Goal: Information Seeking & Learning: Learn about a topic

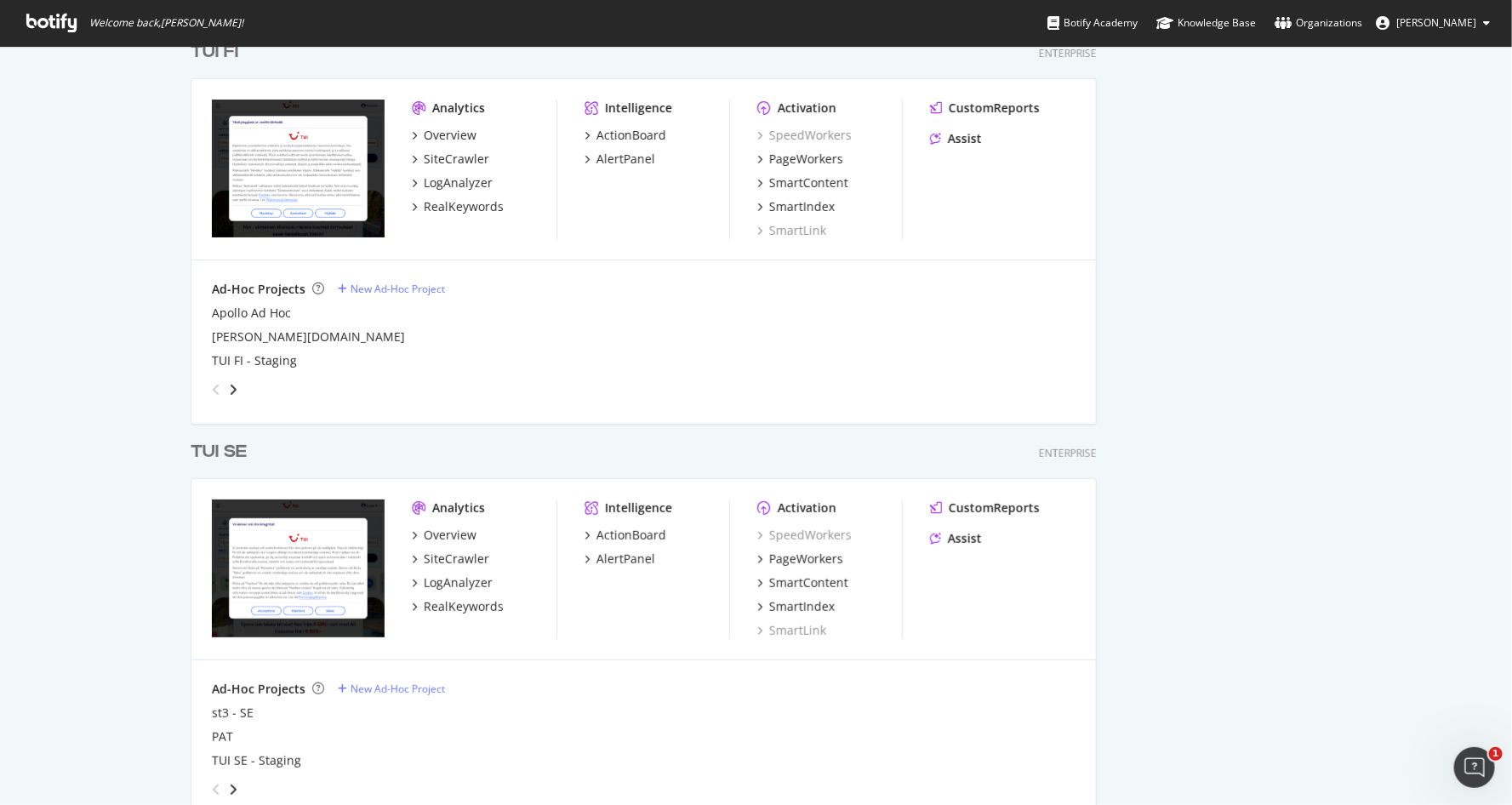
scroll to position [3092, 0]
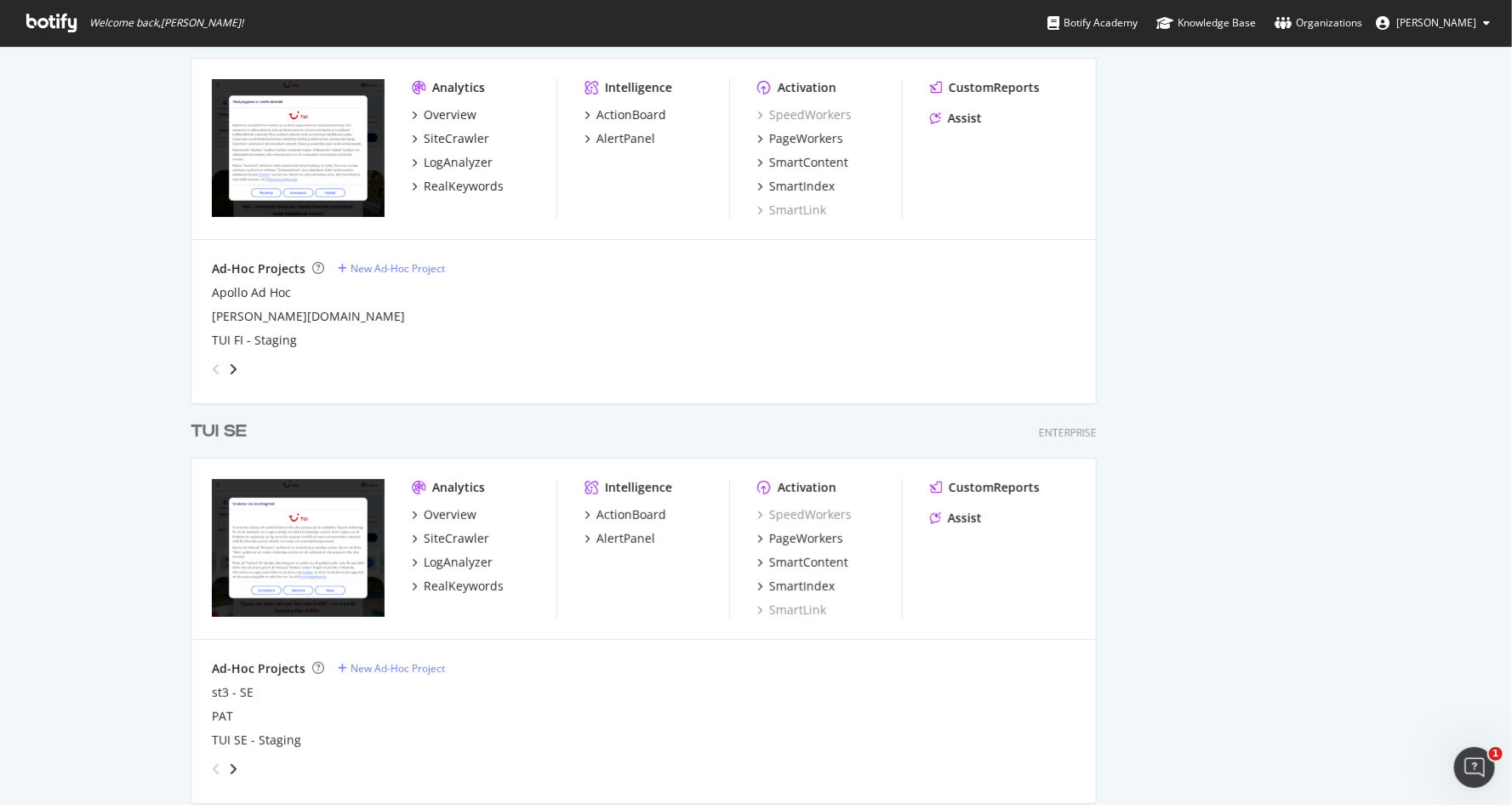
click at [218, 436] on div "TUI SE" at bounding box center [219, 432] width 56 height 25
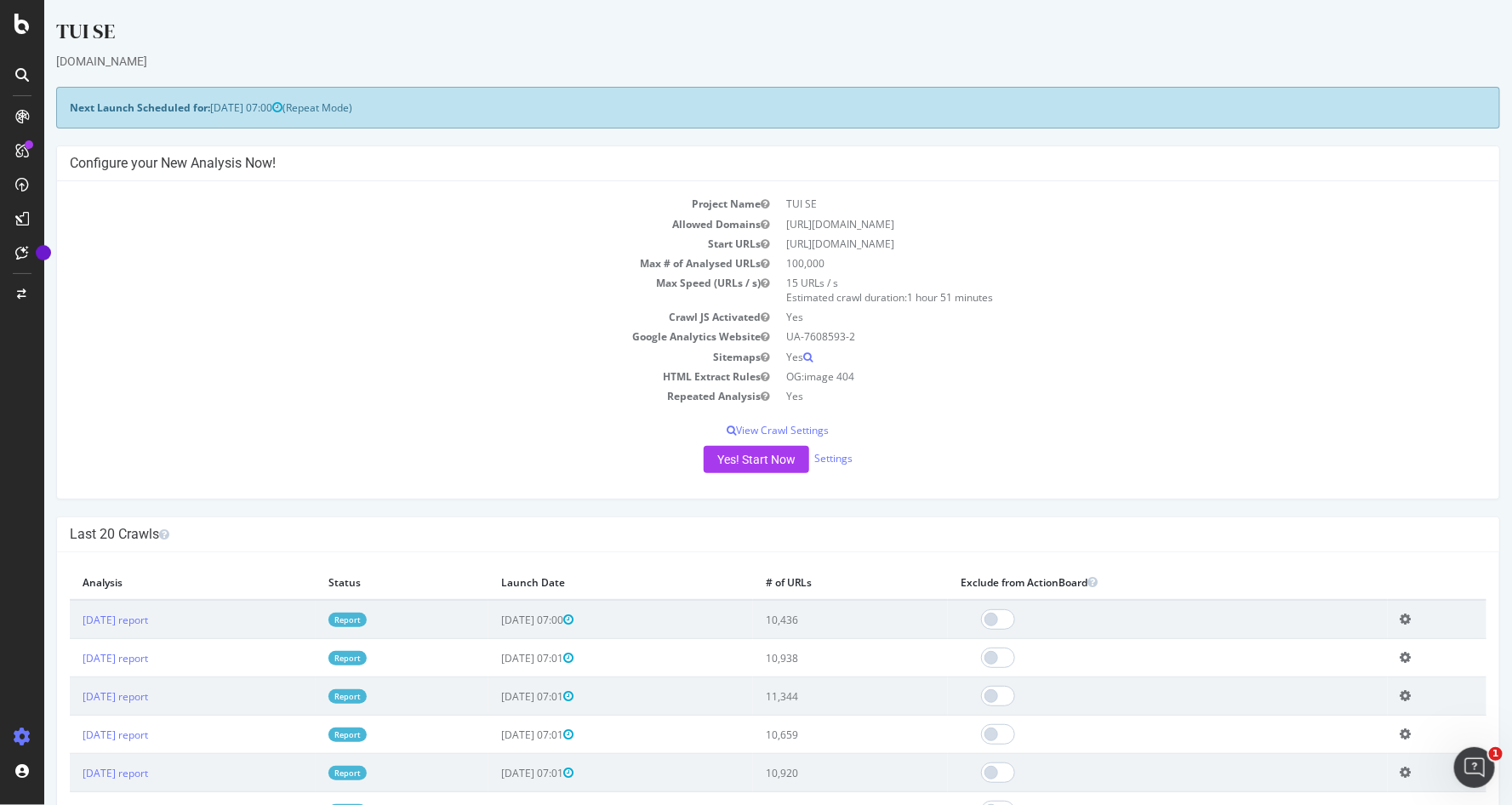
scroll to position [67, 0]
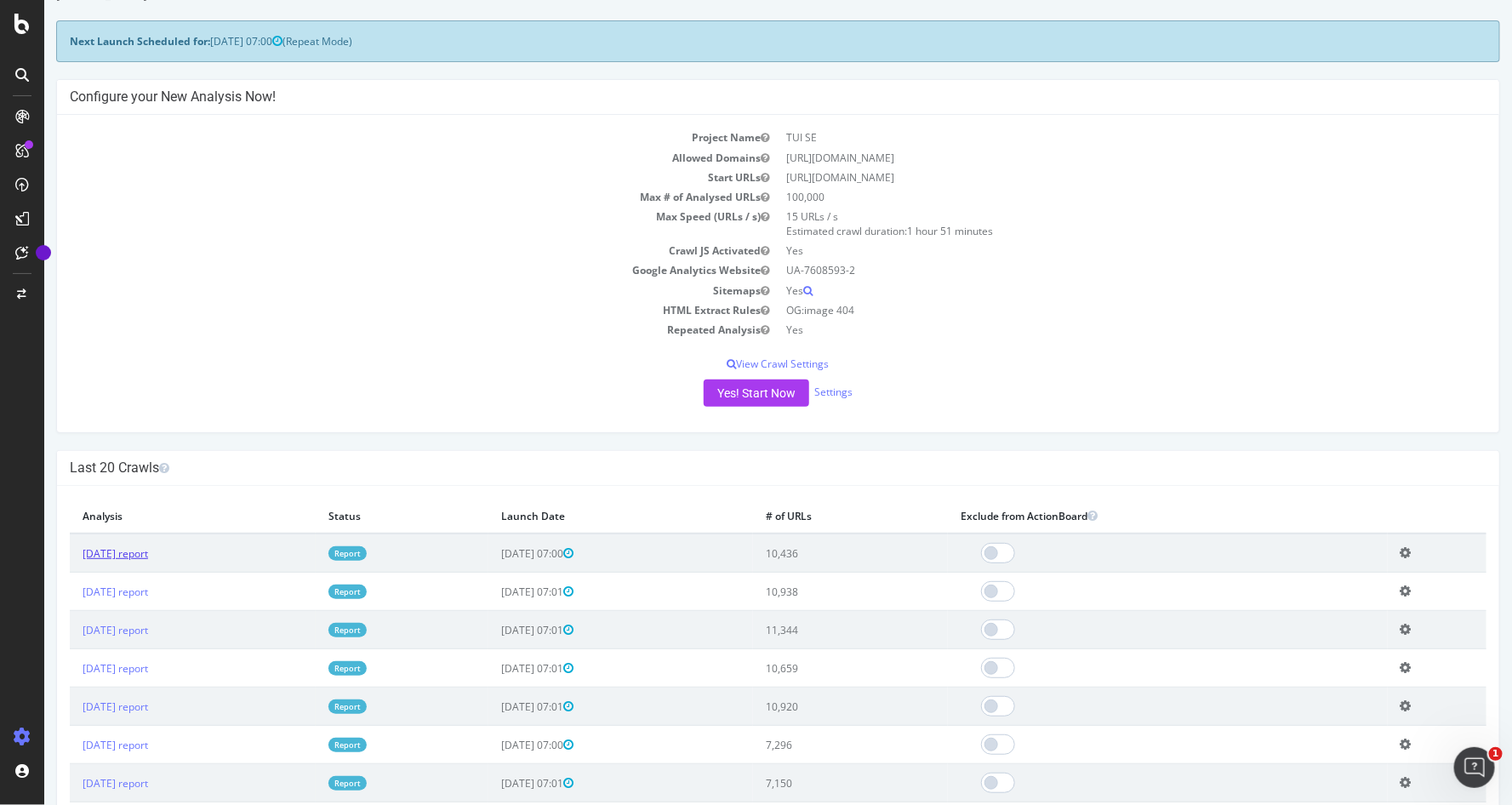
click at [147, 550] on link "[DATE] report" at bounding box center [115, 553] width 66 height 14
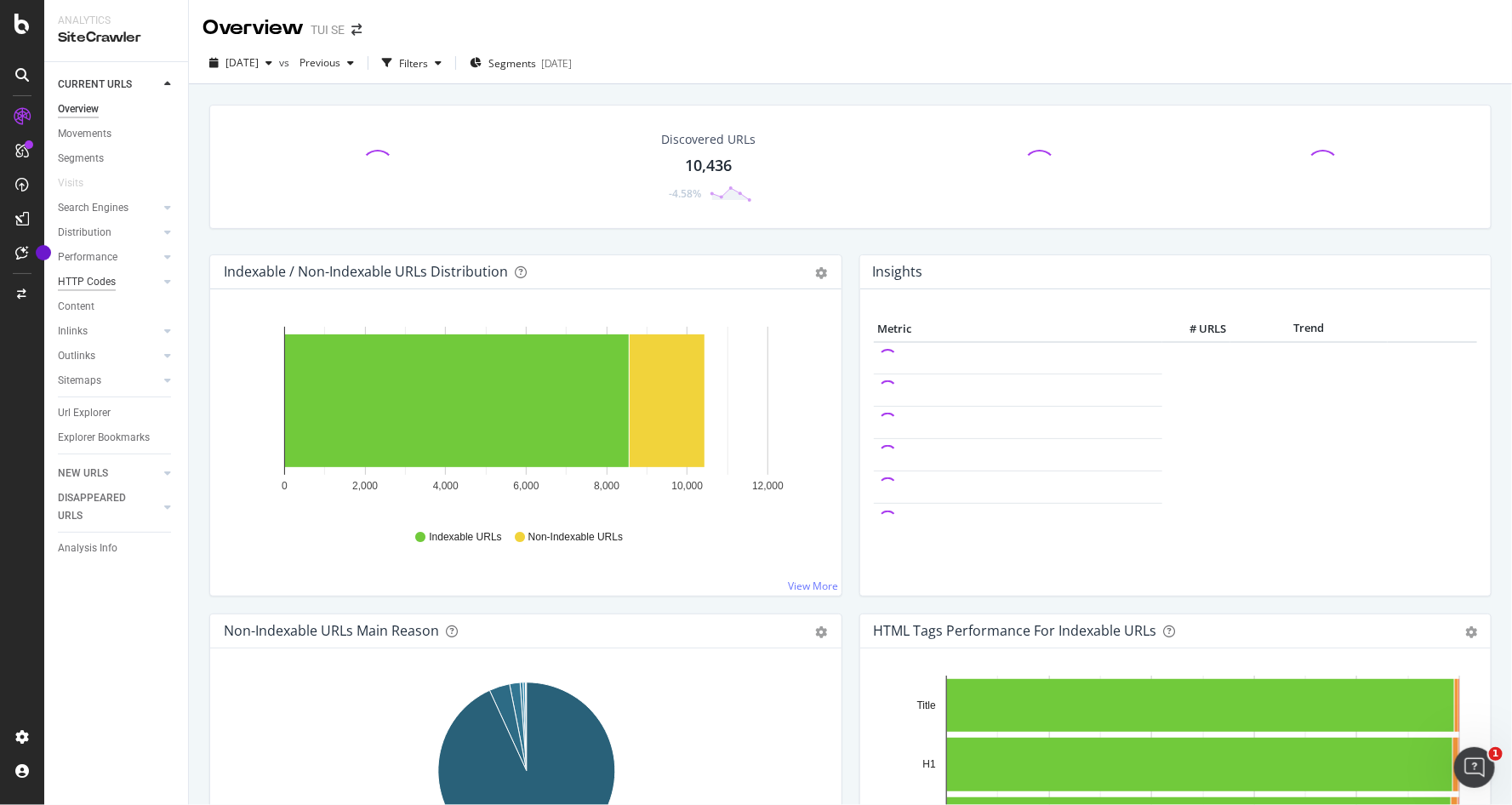
click at [111, 283] on div "HTTP Codes" at bounding box center [87, 282] width 58 height 18
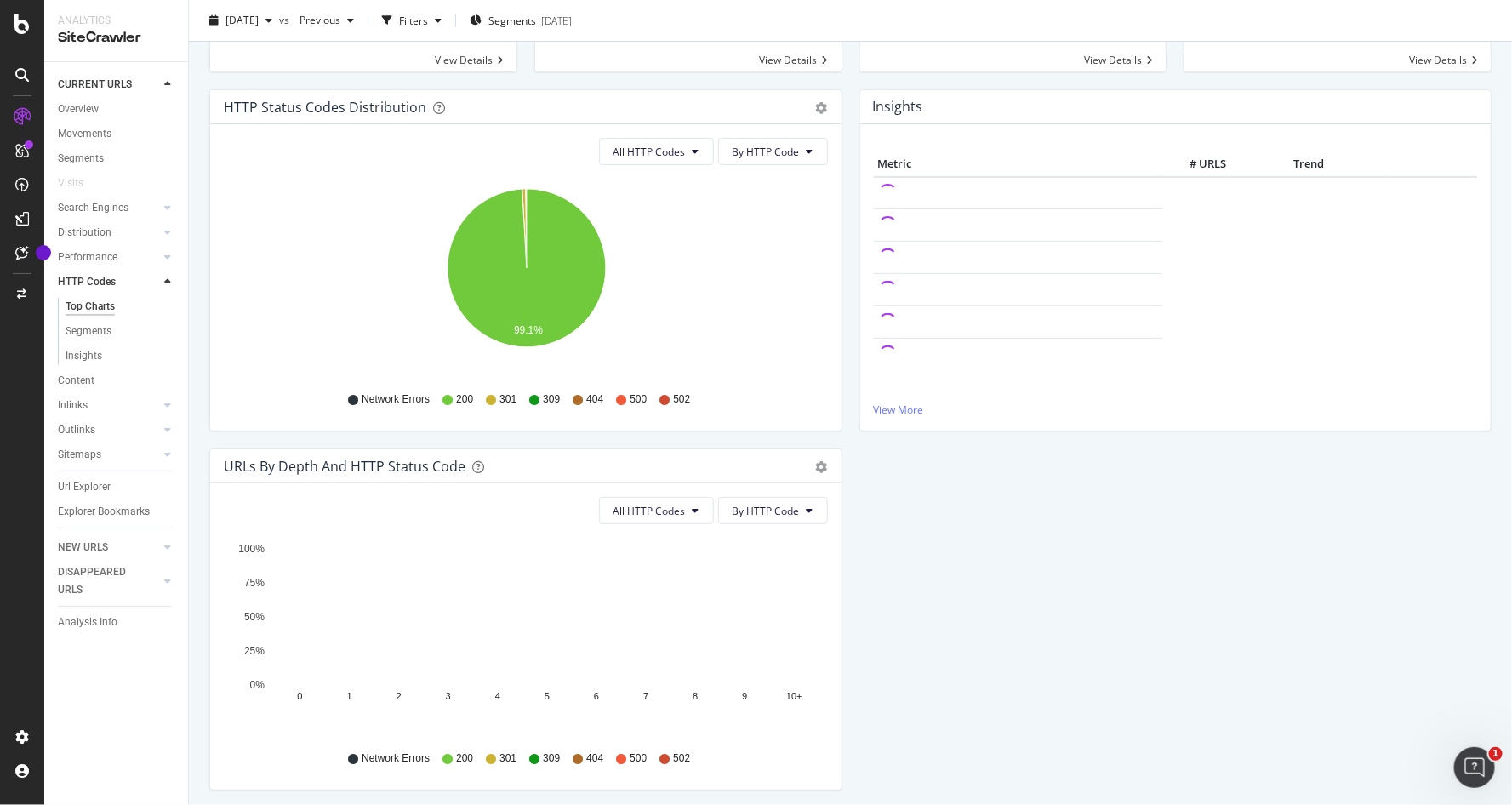
scroll to position [201, 0]
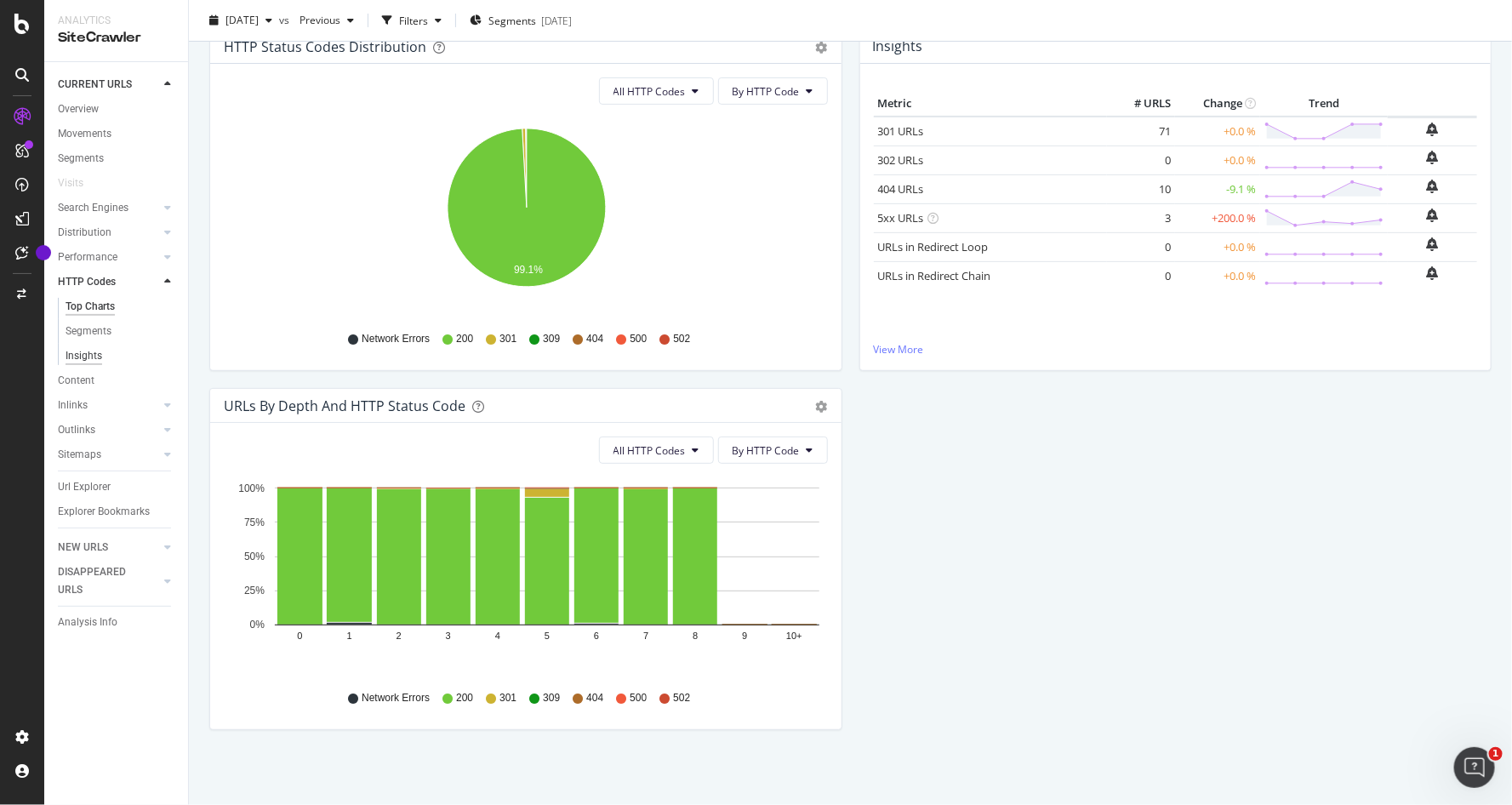
click at [89, 349] on div "Insights" at bounding box center [84, 356] width 37 height 18
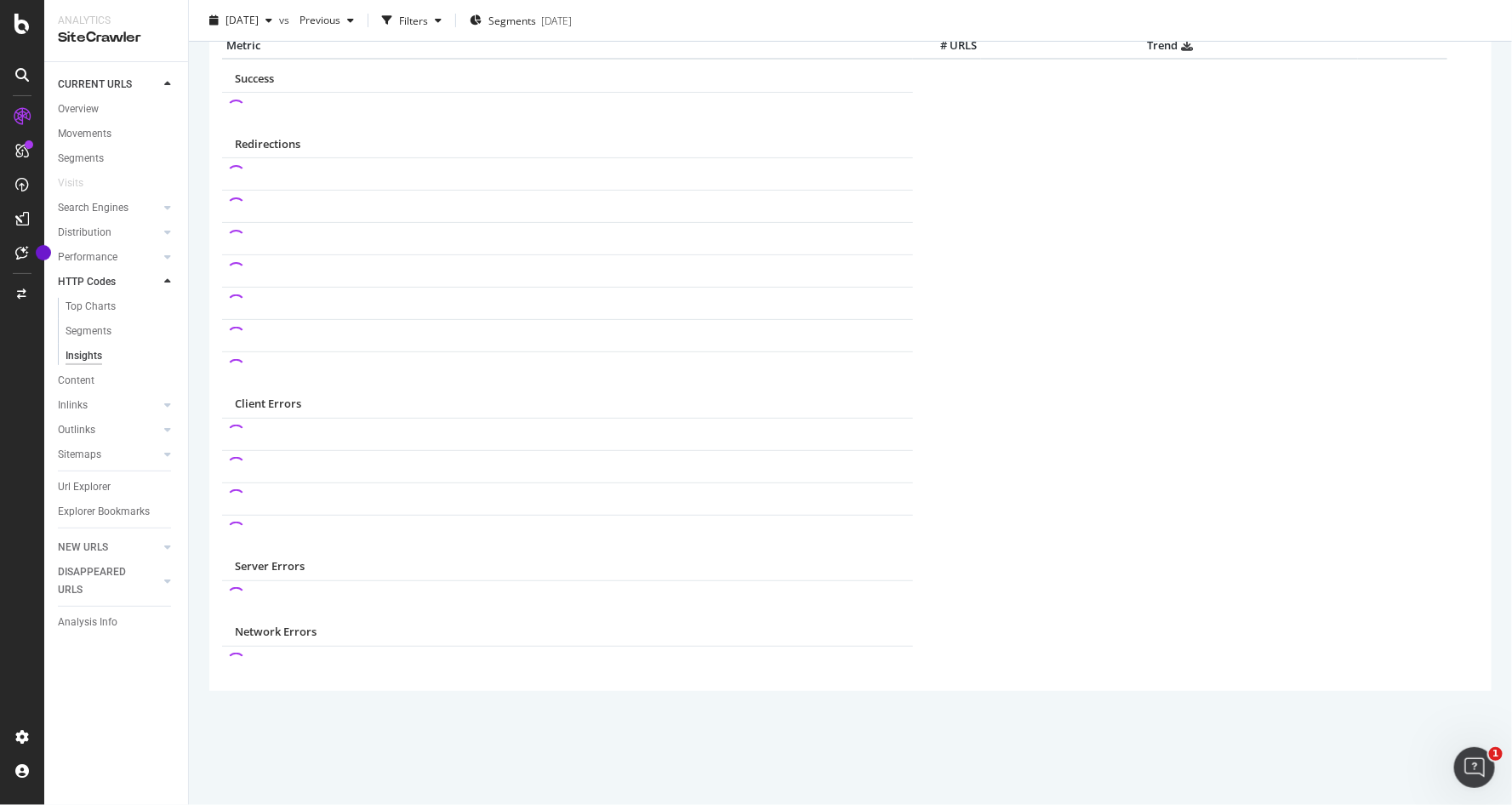
scroll to position [84, 0]
click at [90, 303] on div "Top Charts" at bounding box center [91, 307] width 50 height 18
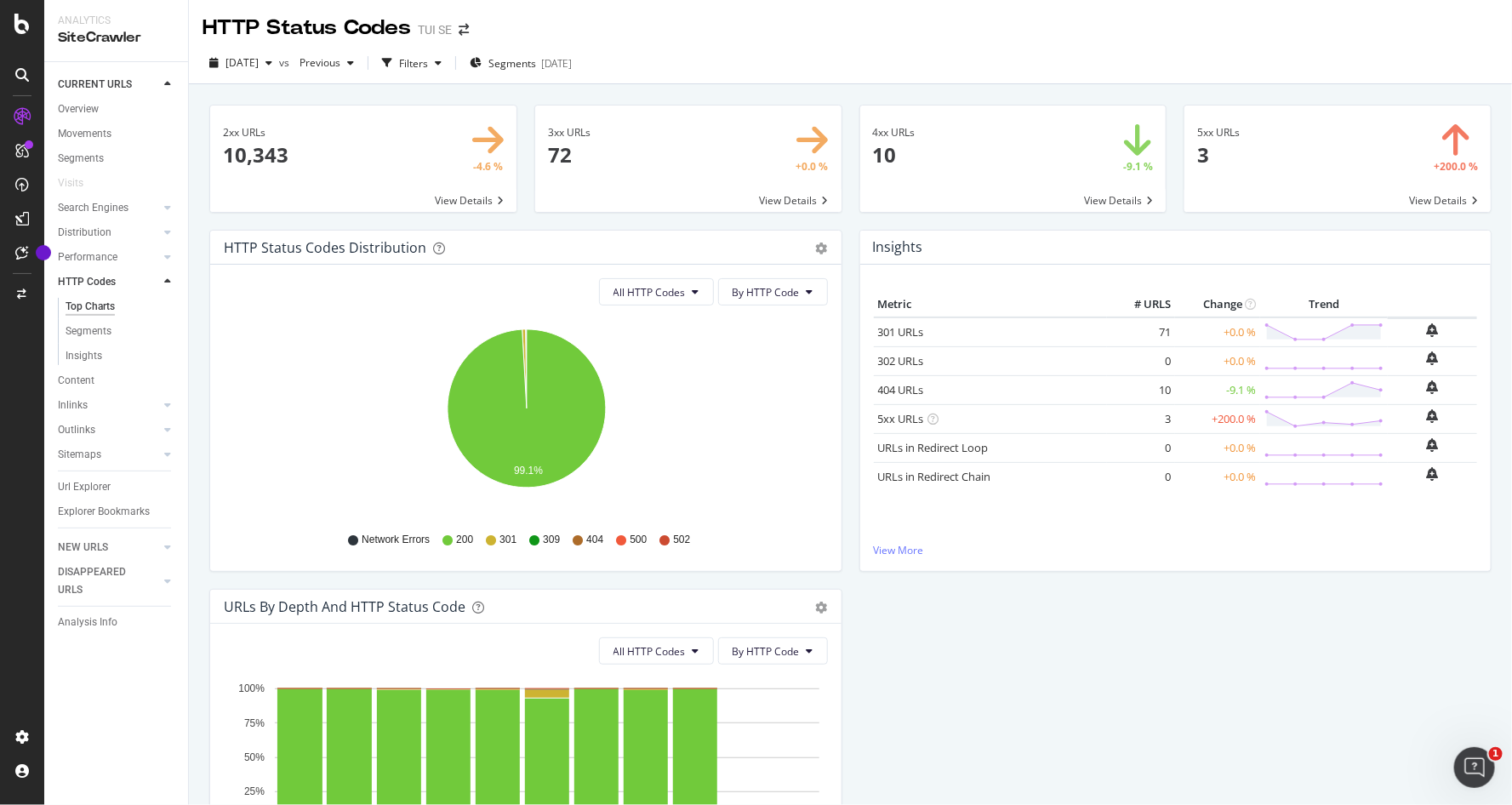
click at [86, 341] on div "Segments" at bounding box center [122, 332] width 130 height 25
click at [86, 333] on div "Segments" at bounding box center [89, 332] width 46 height 18
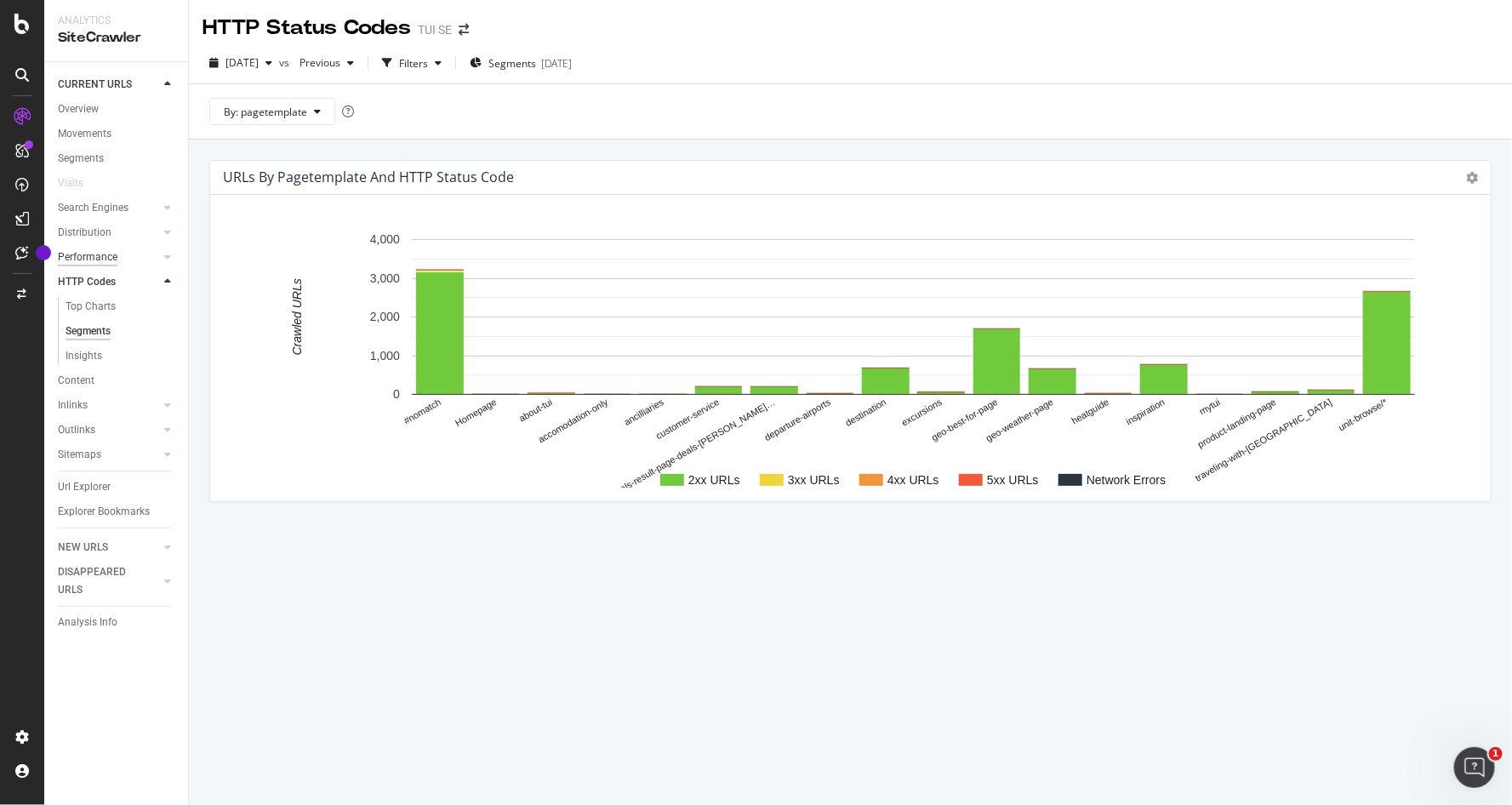
click at [86, 255] on div "Performance" at bounding box center [88, 257] width 60 height 18
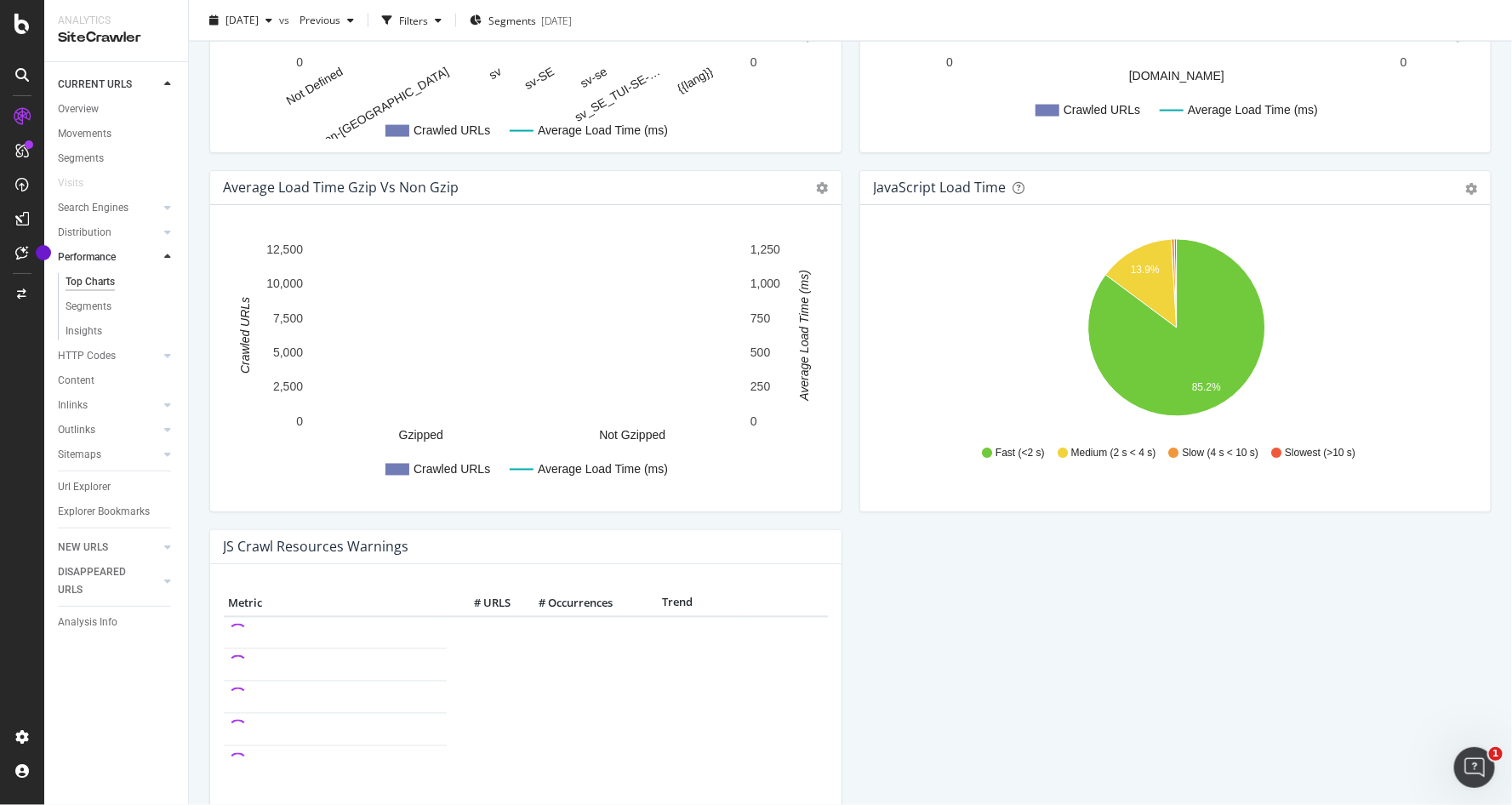
scroll to position [1329, 0]
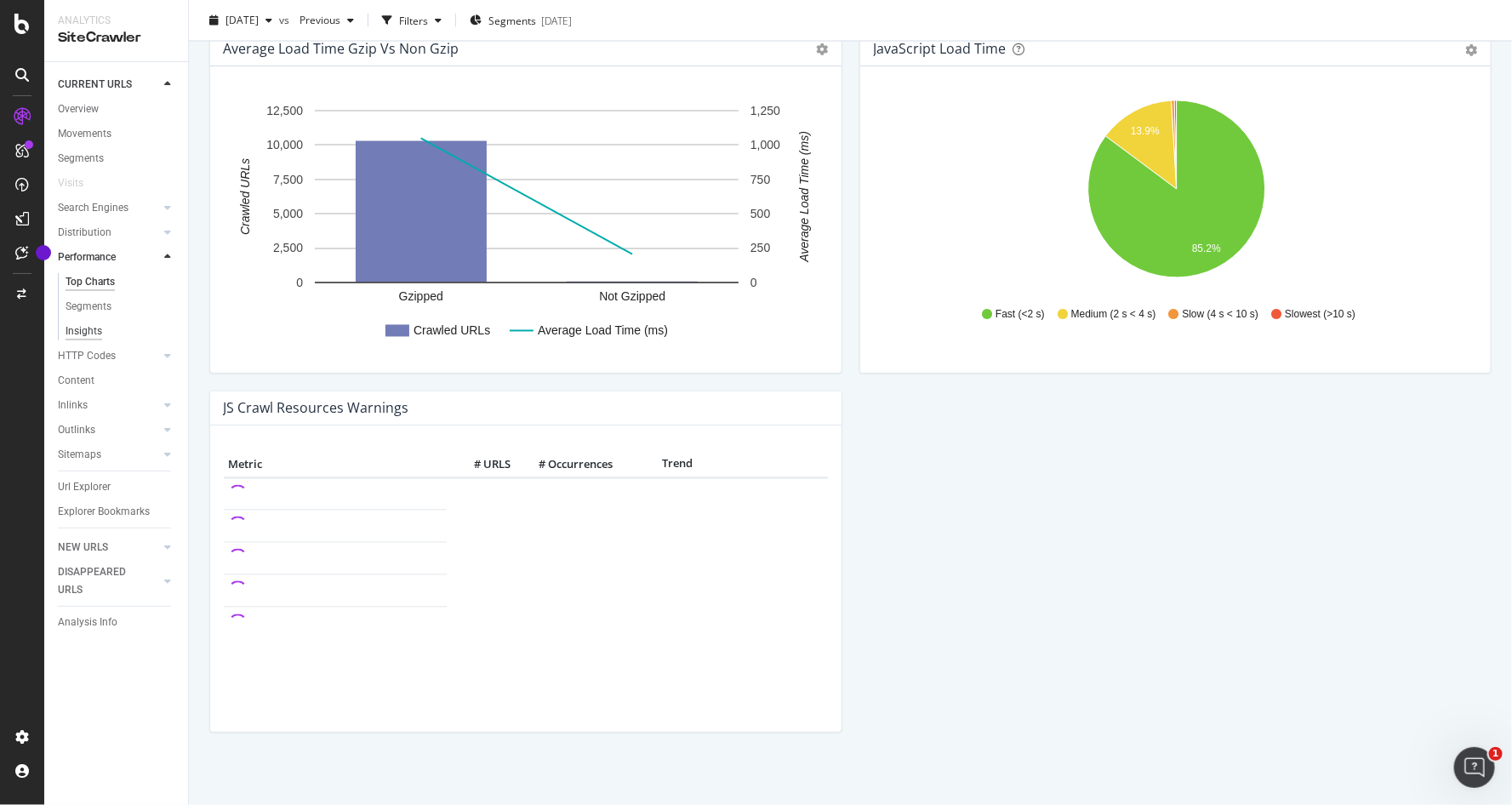
click at [93, 330] on div "Insights" at bounding box center [84, 332] width 37 height 18
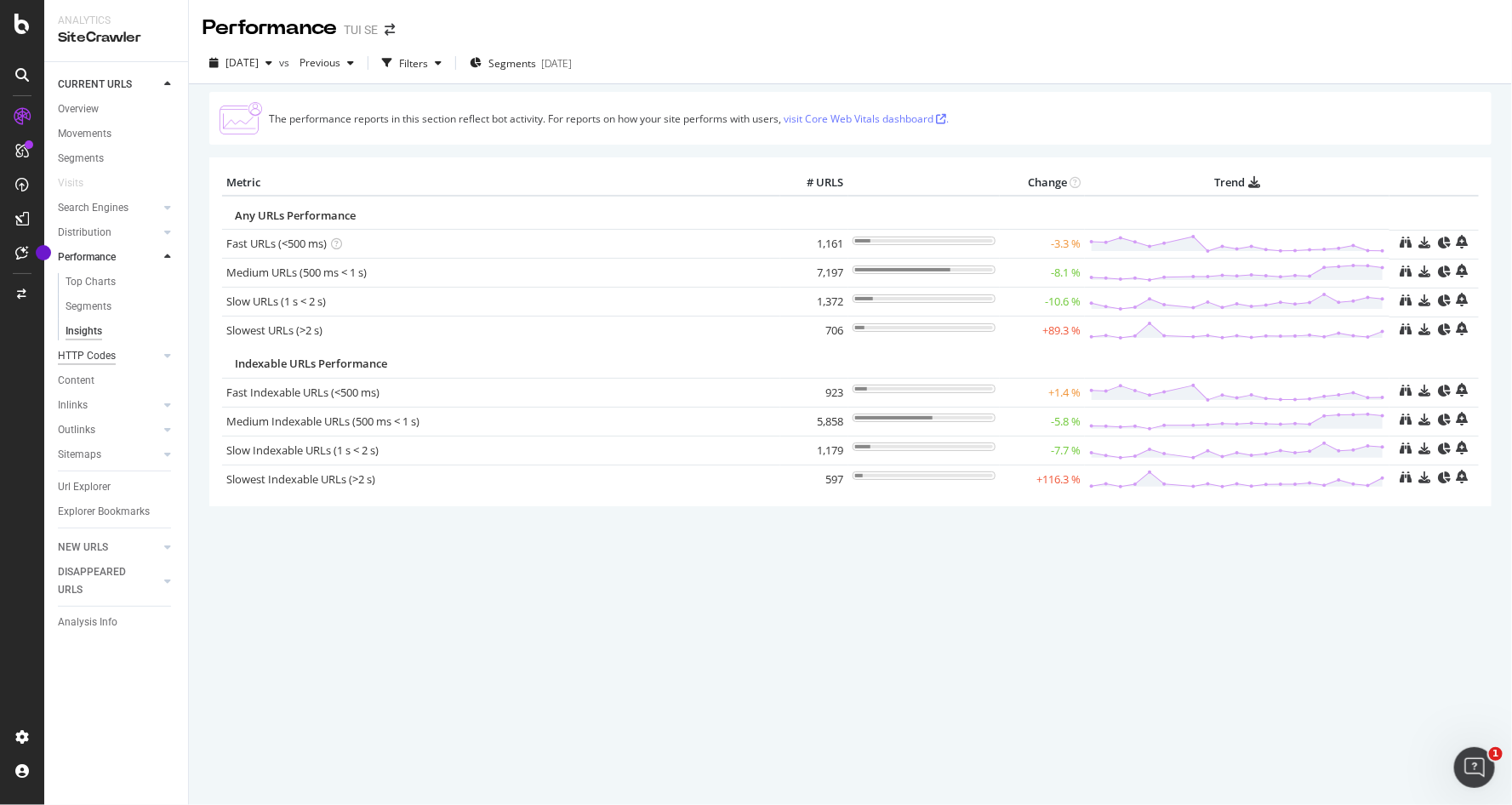
click at [105, 358] on div "HTTP Codes" at bounding box center [87, 356] width 58 height 18
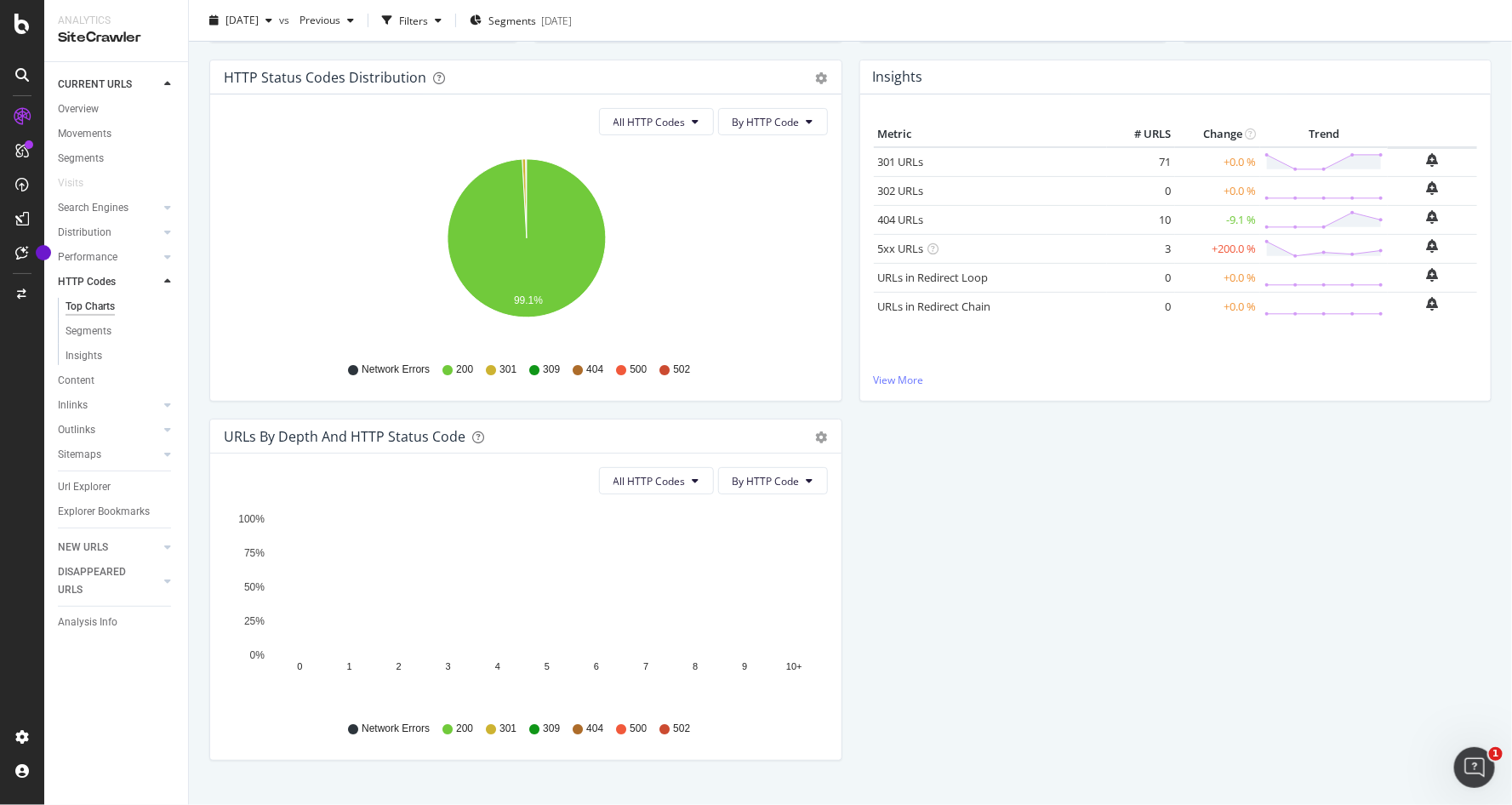
scroll to position [201, 0]
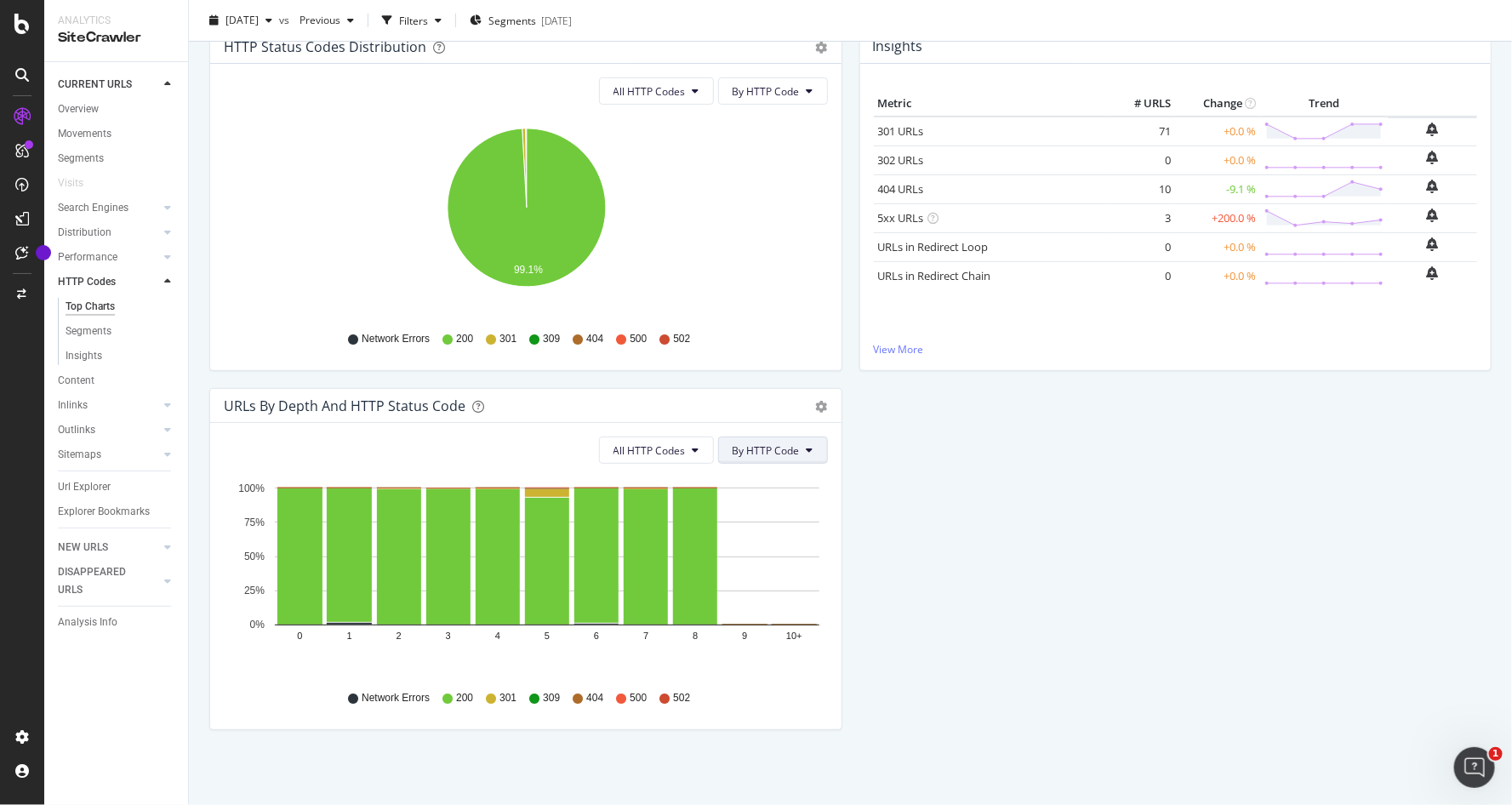
click at [776, 448] on span "By HTTP Code" at bounding box center [766, 450] width 67 height 14
click at [695, 448] on icon at bounding box center [696, 450] width 7 height 11
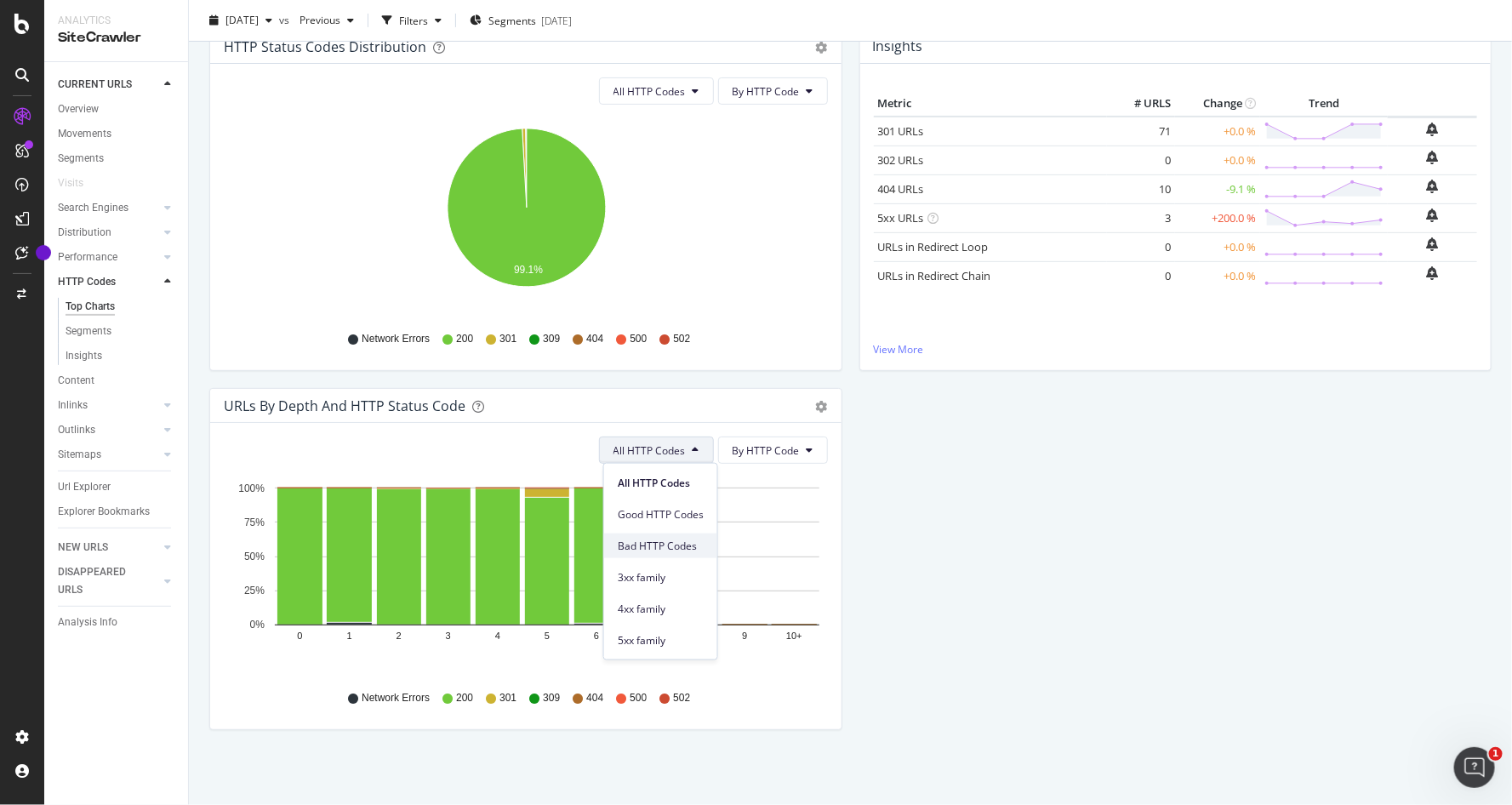
click at [676, 546] on span "Bad HTTP Codes" at bounding box center [660, 546] width 86 height 15
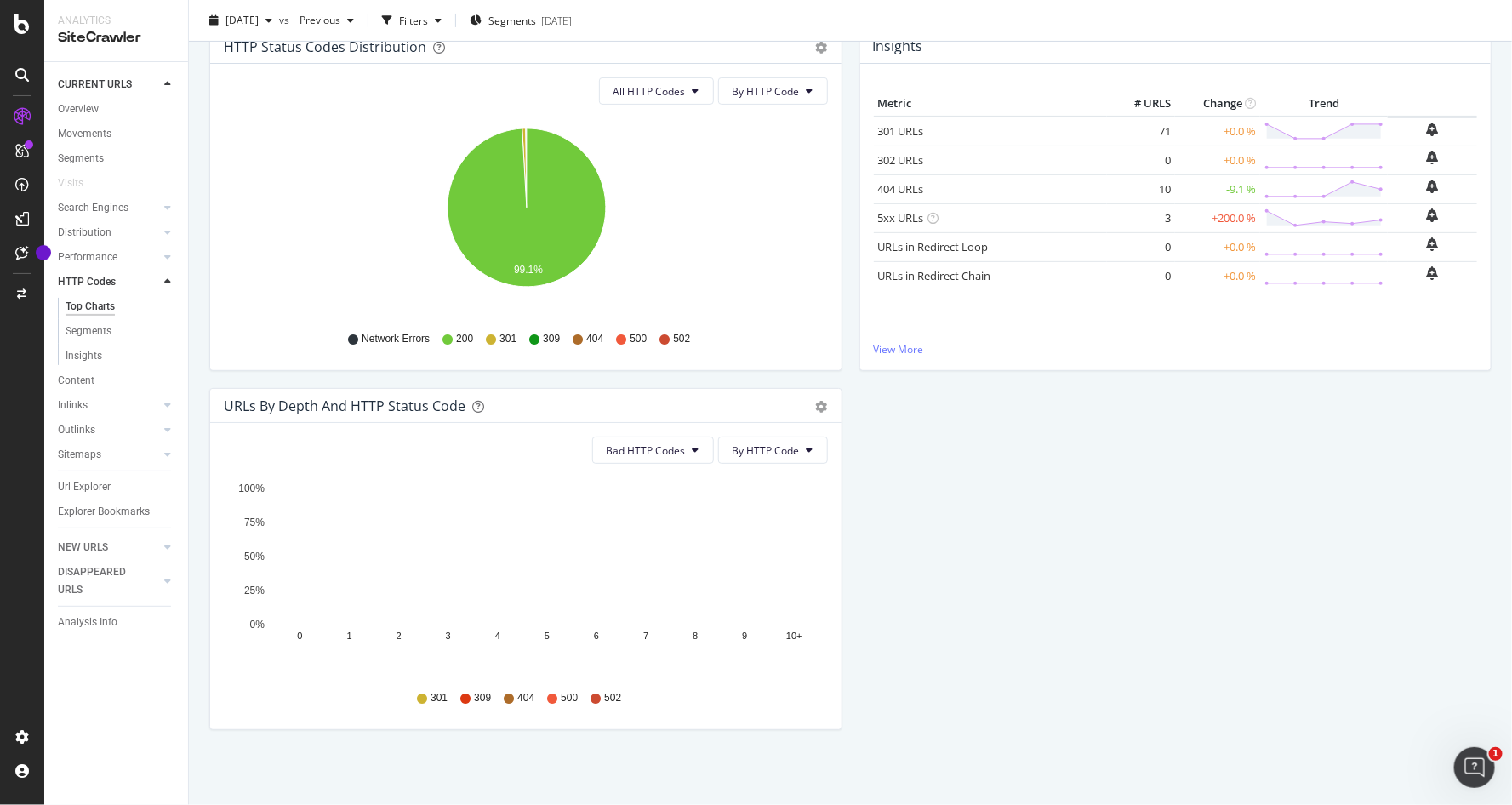
scroll to position [0, 0]
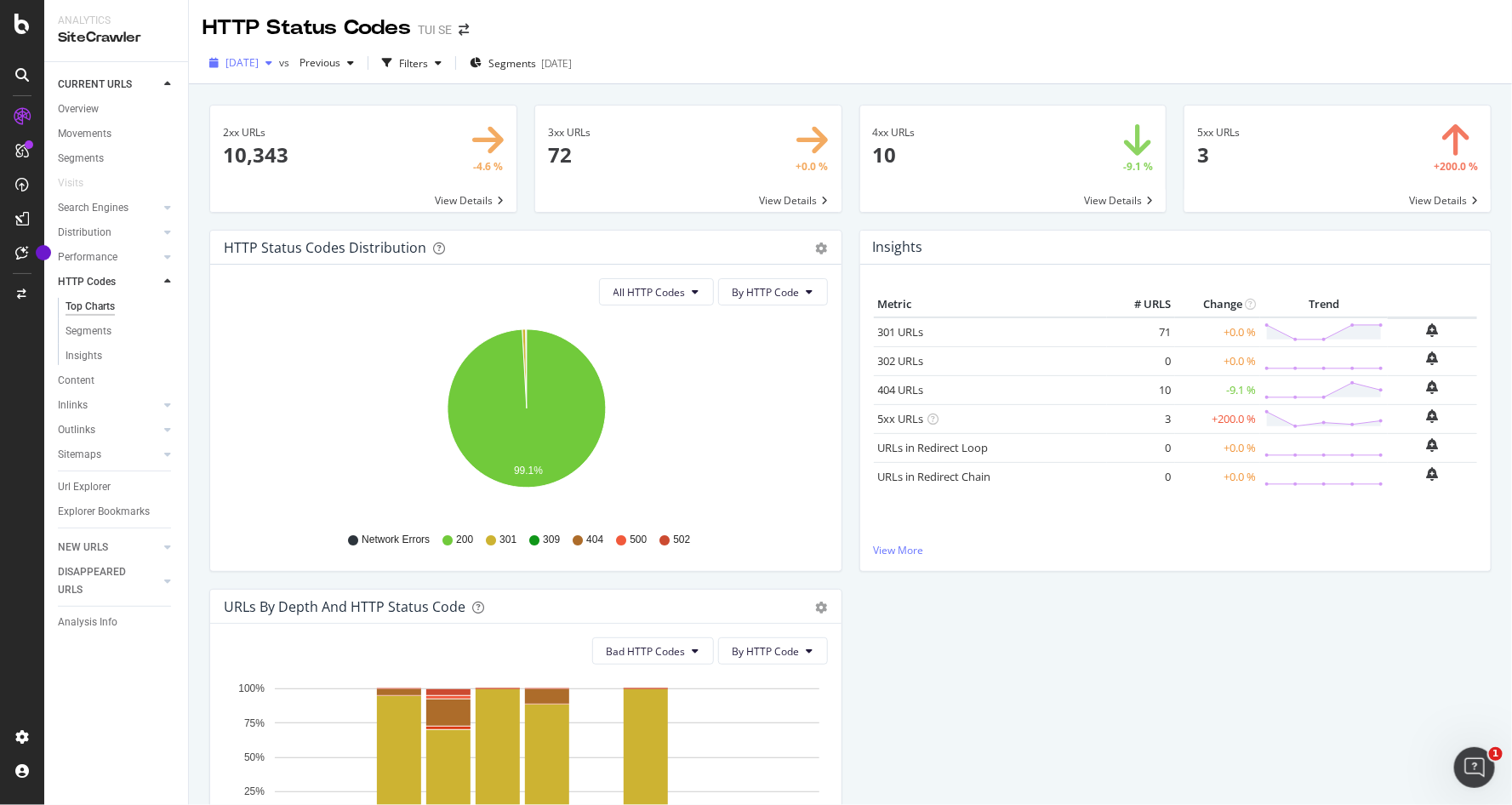
click at [279, 62] on div "button" at bounding box center [268, 63] width 20 height 11
click at [273, 62] on icon "button" at bounding box center [269, 63] width 7 height 11
click at [279, 65] on div "button" at bounding box center [268, 63] width 20 height 11
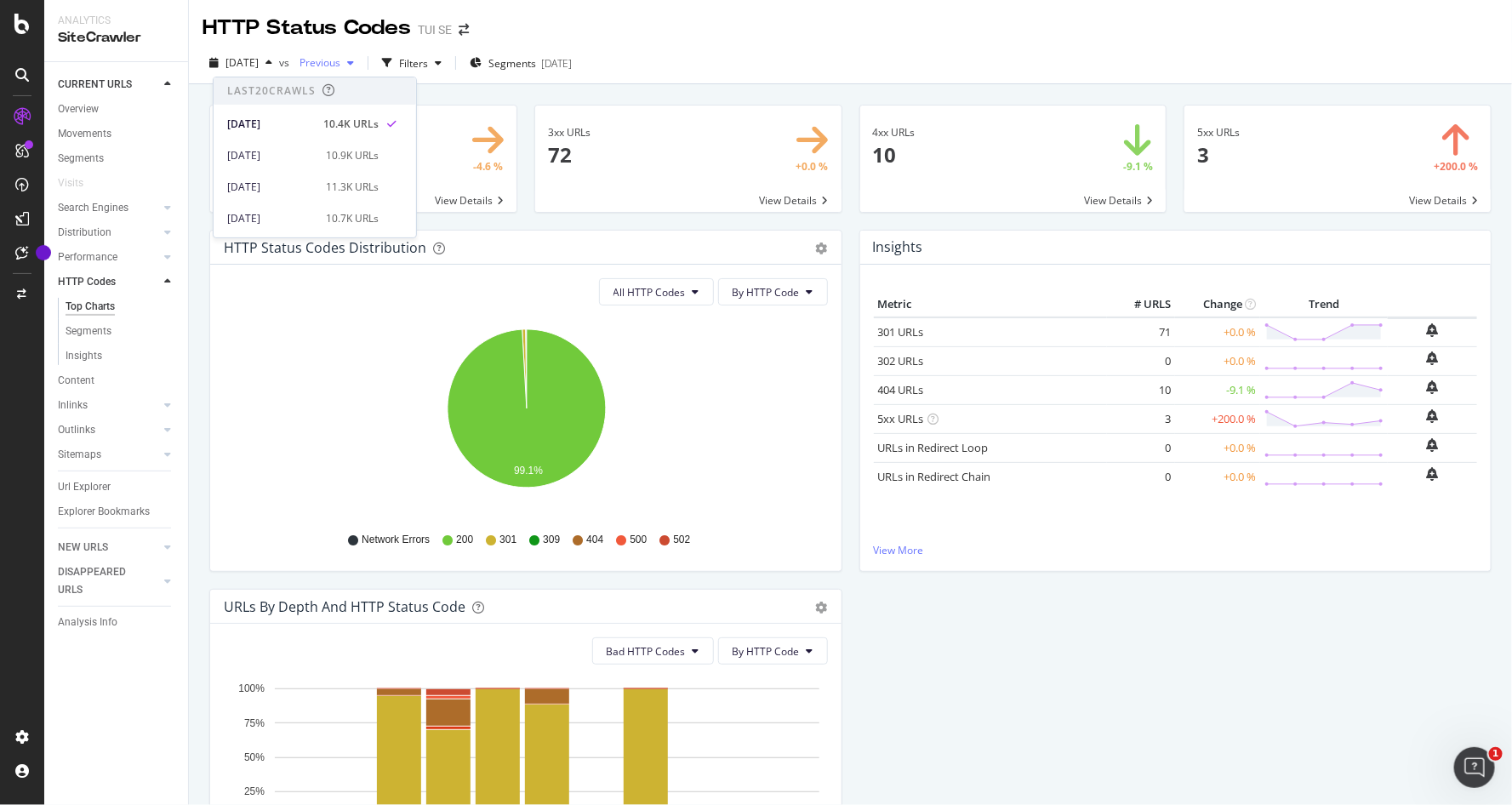
click at [340, 67] on span "Previous" at bounding box center [316, 62] width 47 height 14
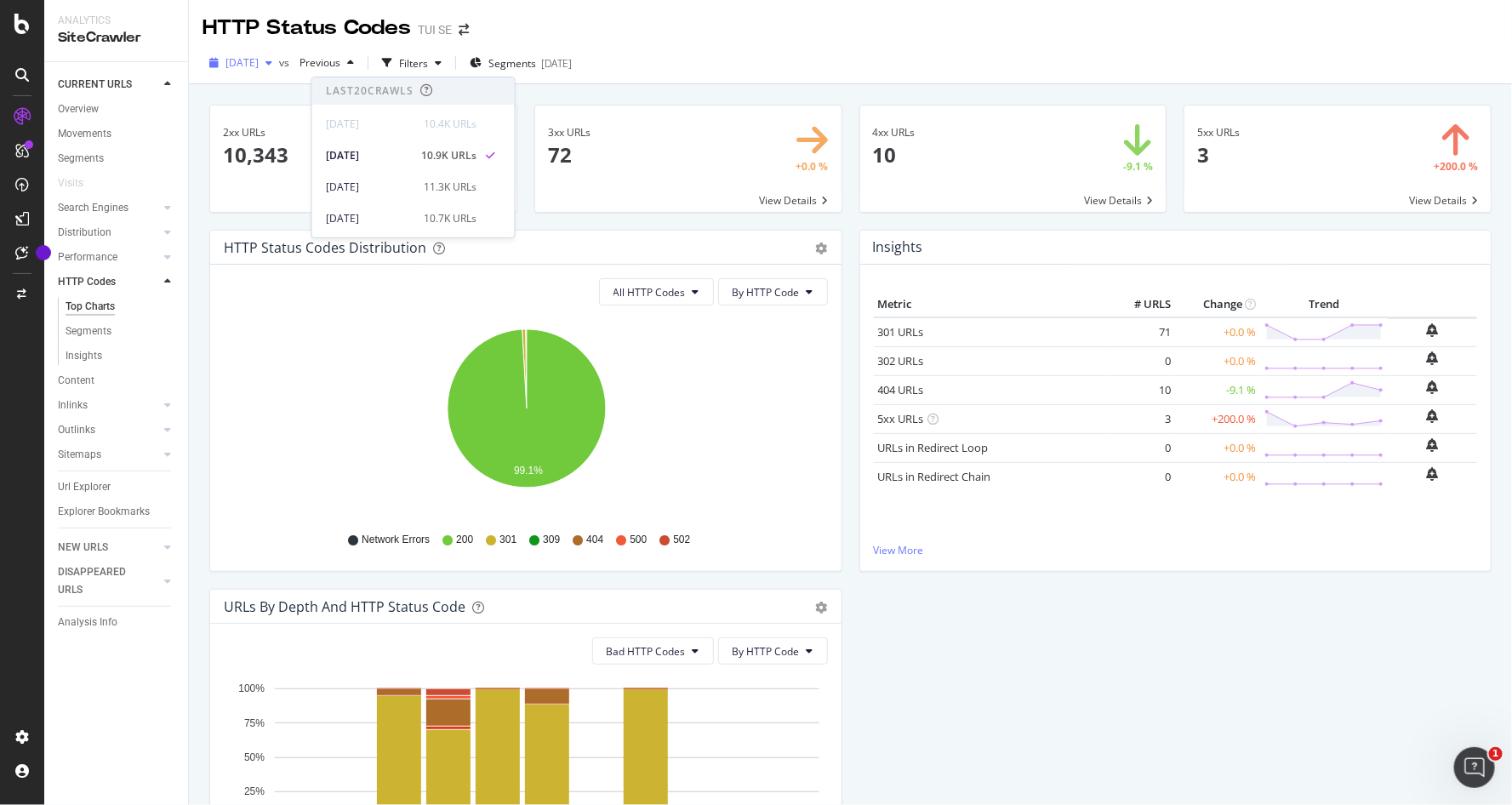
click at [258, 62] on span "[DATE]" at bounding box center [242, 62] width 33 height 14
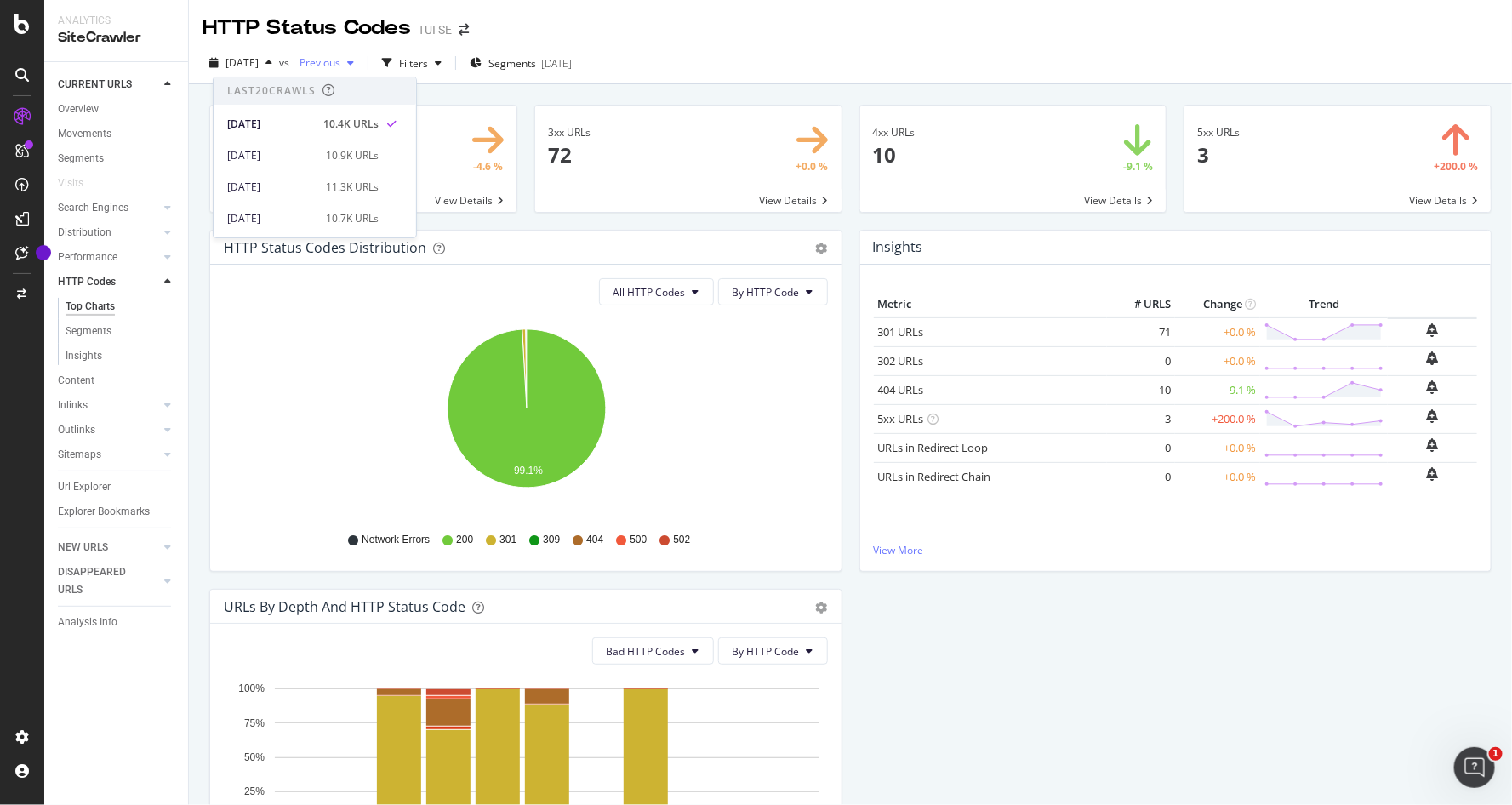
click at [360, 69] on div "Previous" at bounding box center [327, 63] width 68 height 25
click at [395, 212] on div "[DATE]" at bounding box center [370, 220] width 89 height 15
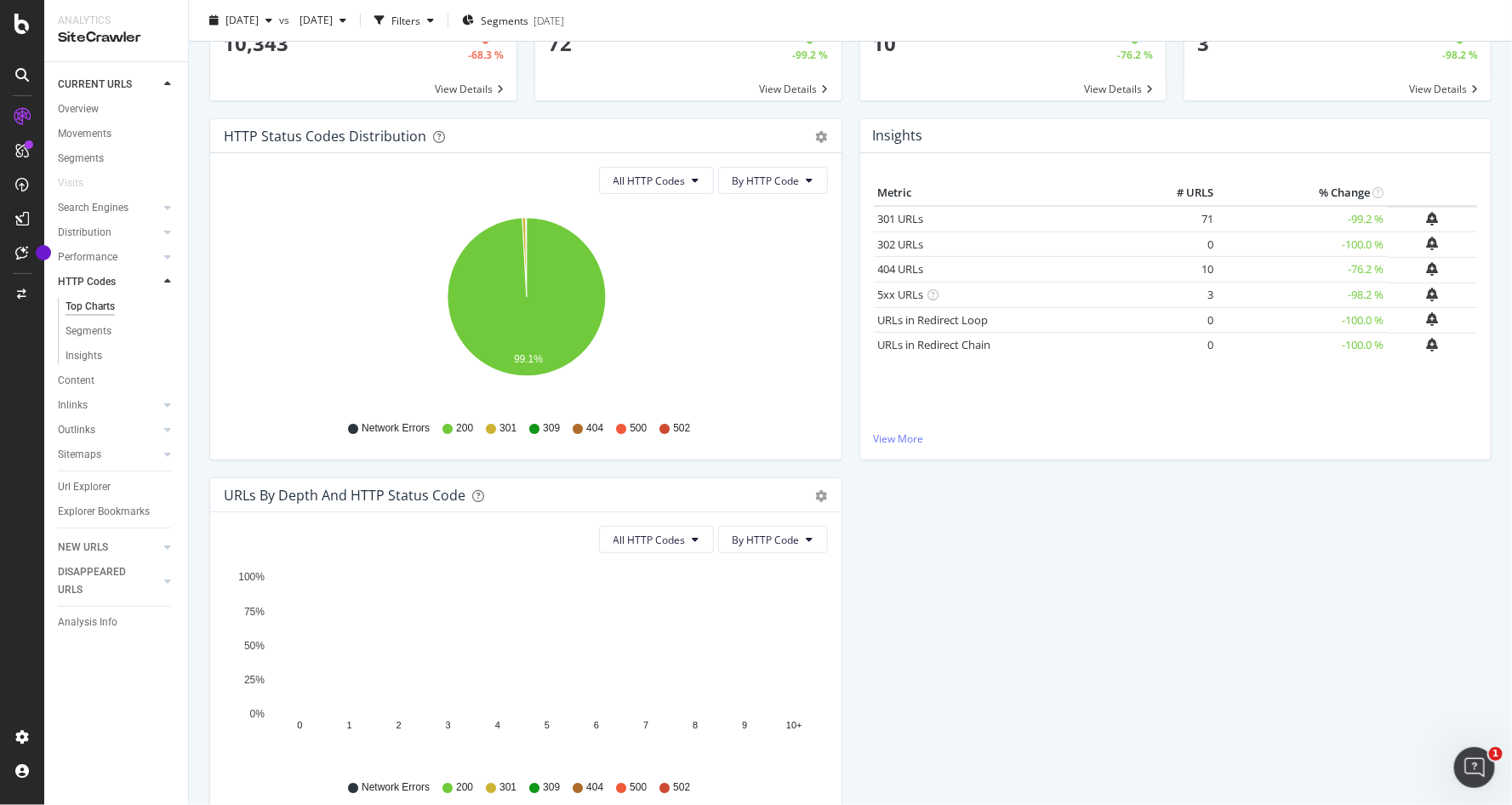
scroll to position [201, 0]
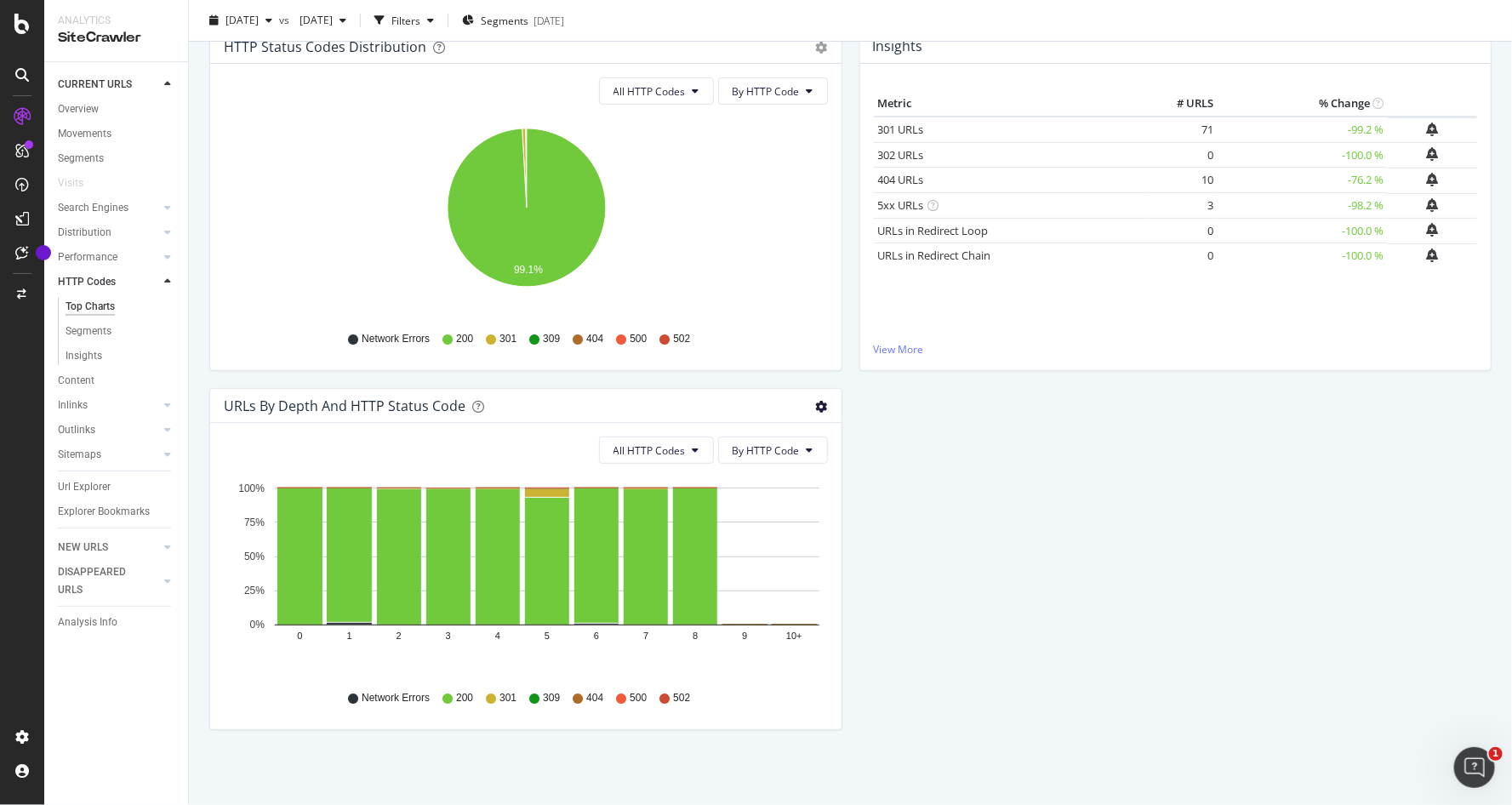
click at [821, 401] on icon "gear" at bounding box center [822, 407] width 12 height 12
click at [972, 483] on div "HTTP Status Codes Distribution Pie Table Export as CSV Add to Custom Report All…" at bounding box center [850, 388] width 1300 height 718
click at [668, 441] on button "All HTTP Codes" at bounding box center [656, 450] width 115 height 27
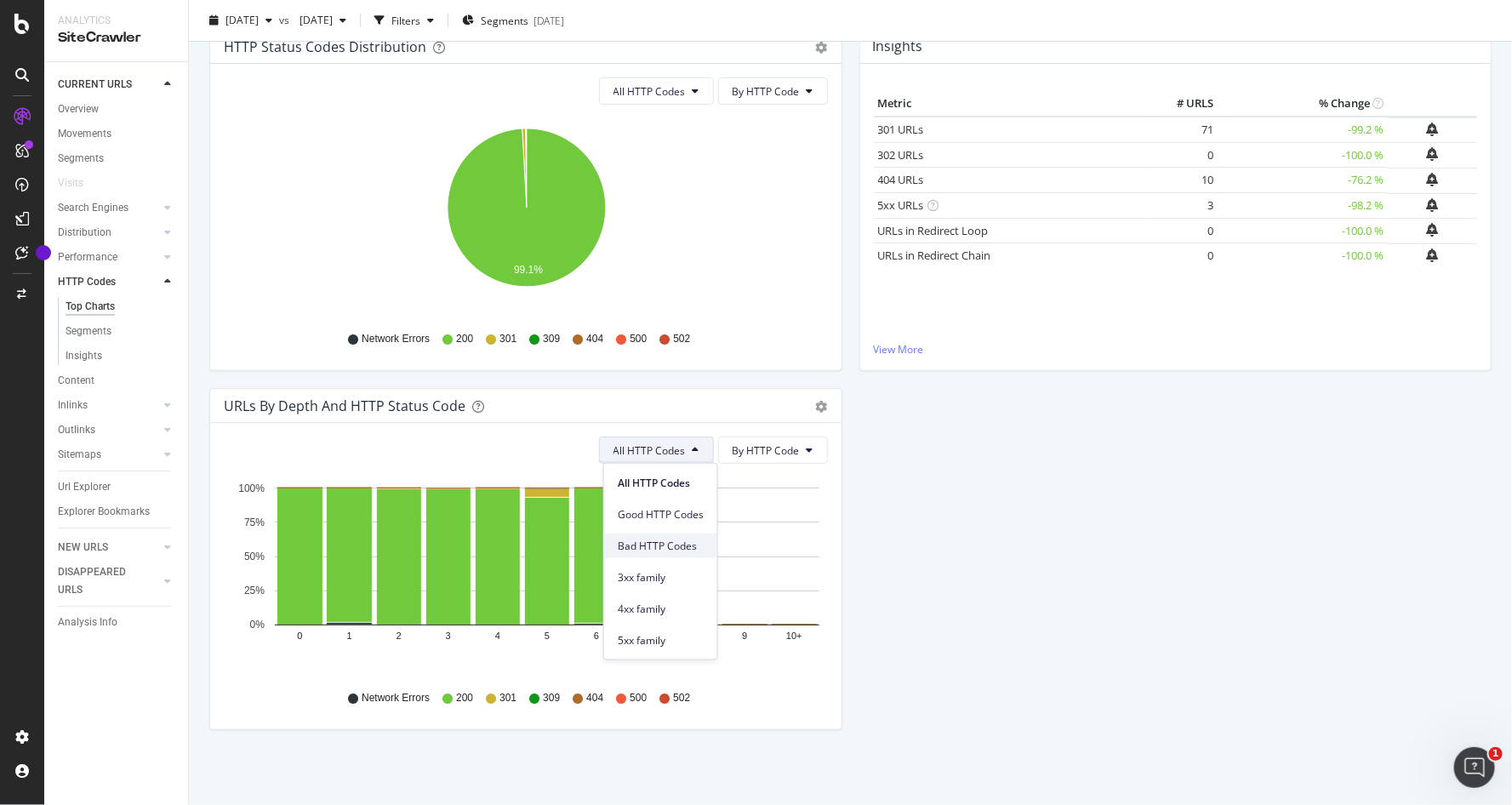
click at [651, 549] on span "Bad HTTP Codes" at bounding box center [660, 546] width 86 height 15
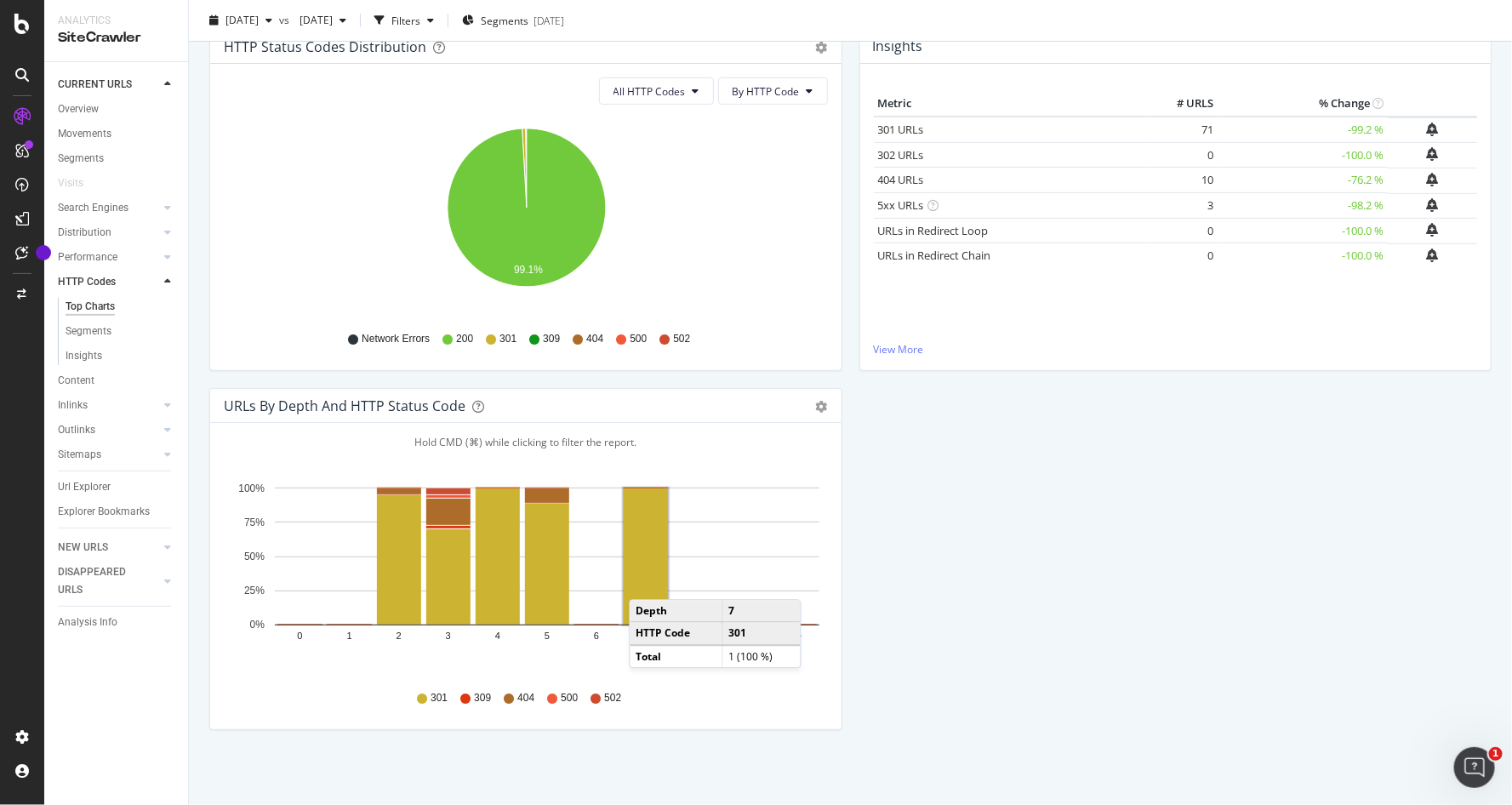
click at [646, 581] on rect "A chart." at bounding box center [646, 556] width 44 height 136
